Goal: Information Seeking & Learning: Learn about a topic

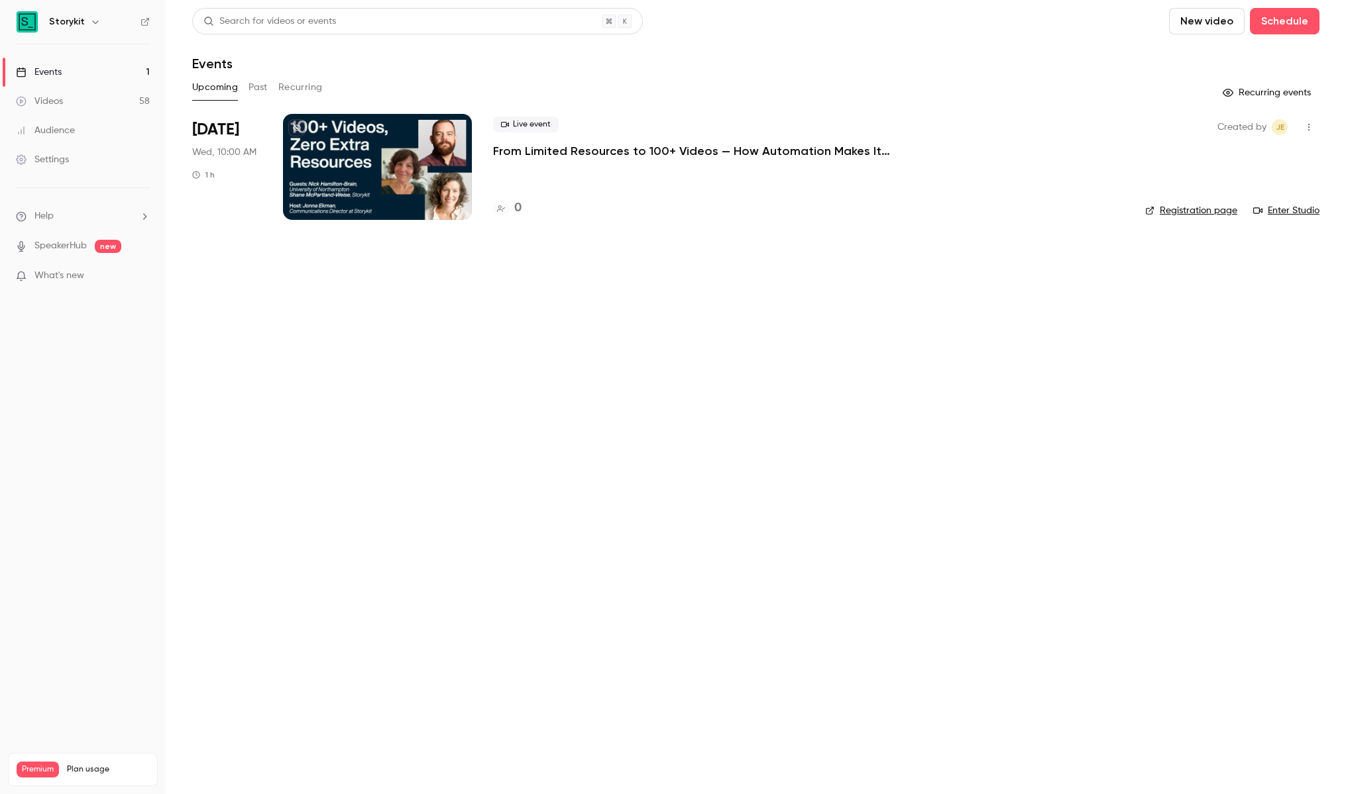
click at [257, 87] on button "Past" at bounding box center [257, 87] width 19 height 21
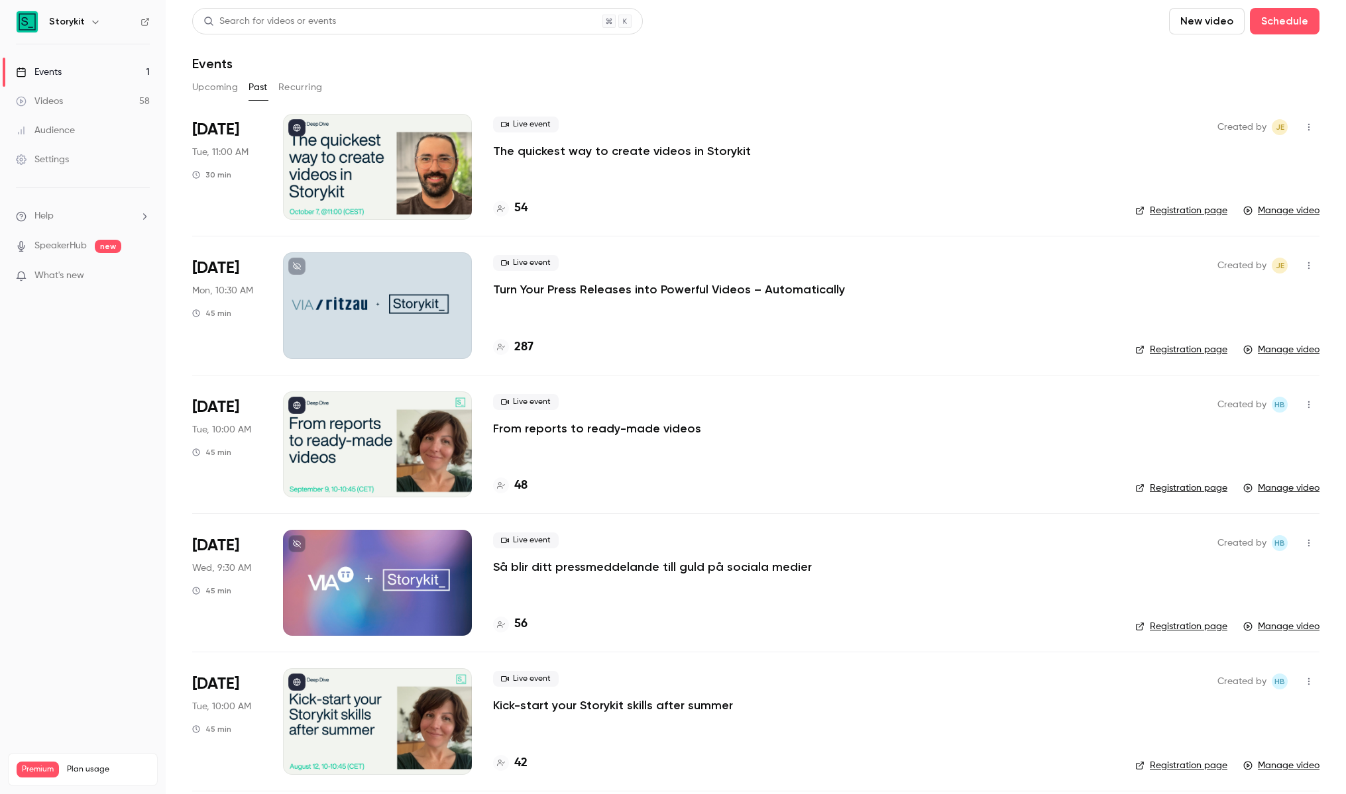
click at [782, 286] on p "Turn Your Press Releases into Powerful Videos – Automatically" at bounding box center [669, 290] width 352 height 16
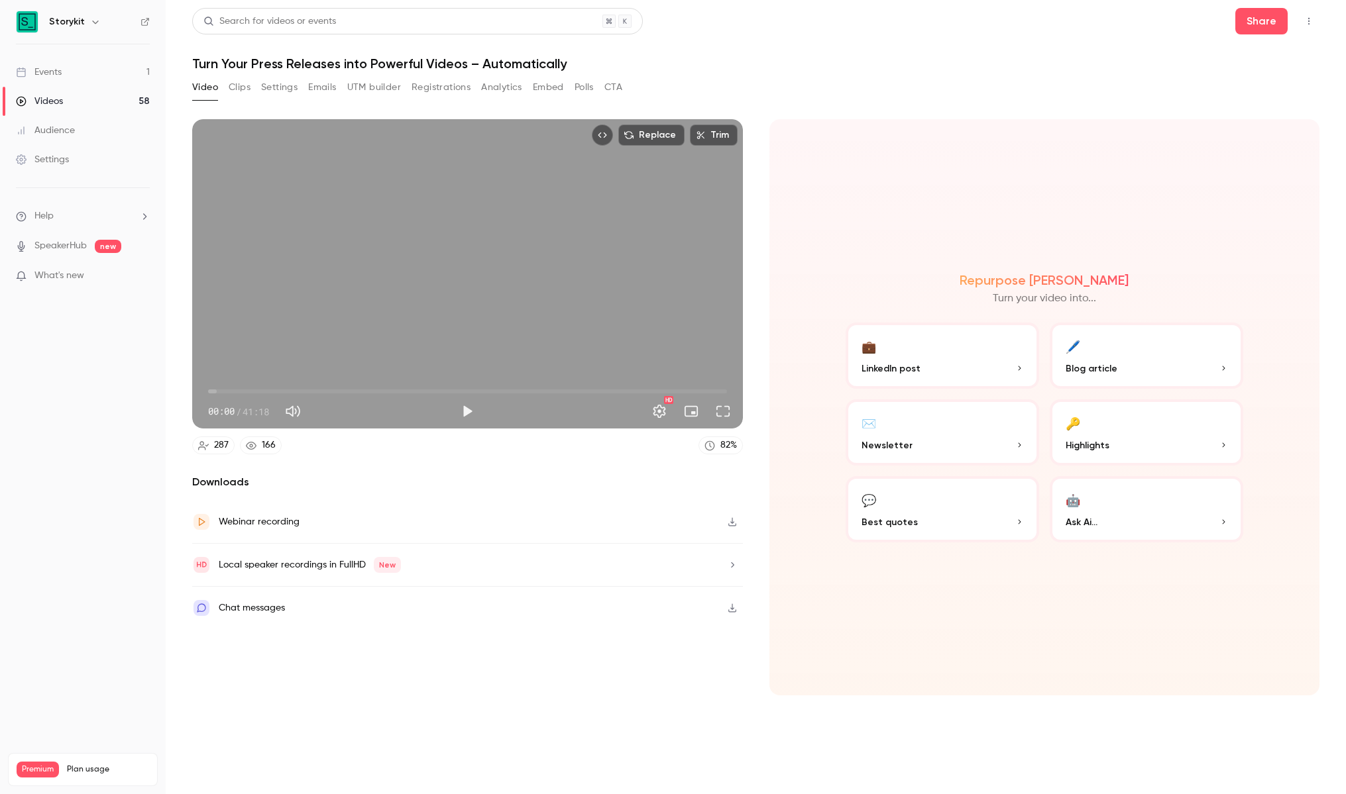
click at [446, 88] on button "Registrations" at bounding box center [440, 87] width 59 height 21
